Goal: Find specific page/section: Find specific page/section

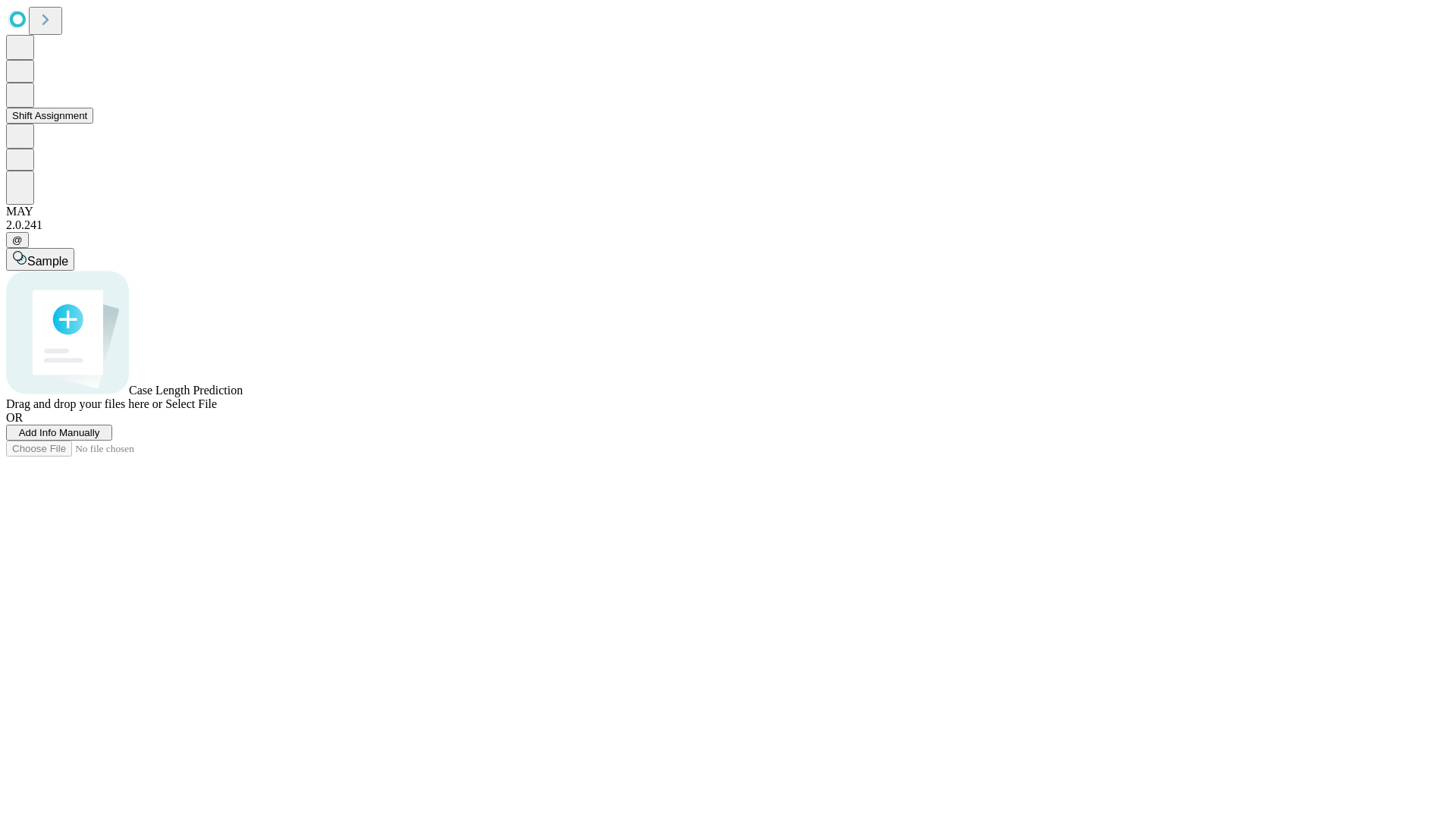
click at [93, 123] on button "Shift Assignment" at bounding box center [50, 115] width 87 height 16
